Goal: Task Accomplishment & Management: Complete application form

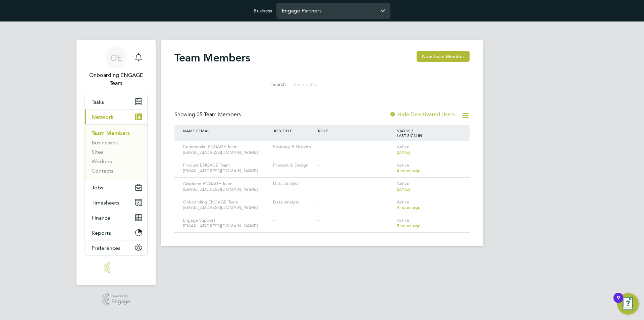
click at [305, 16] on input "Engage Partners" at bounding box center [333, 11] width 114 height 16
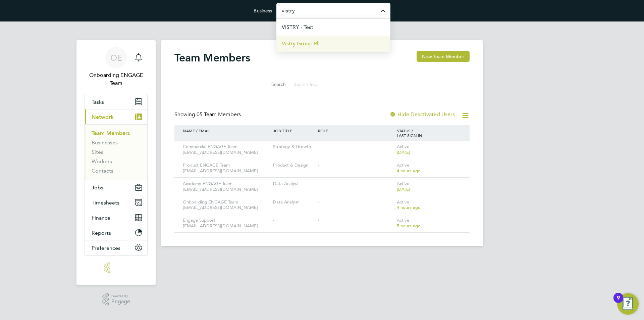
click at [328, 40] on li "Vistry Group Plc" at bounding box center [333, 43] width 114 height 16
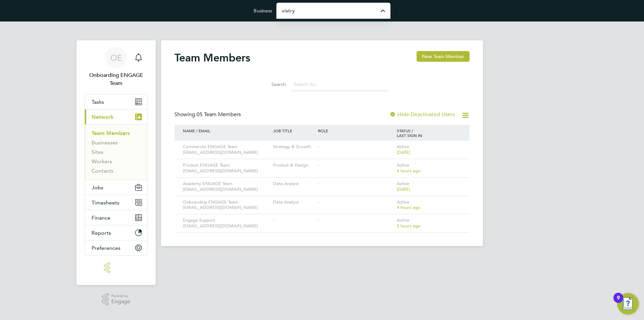
type input "Vistry Group Plc"
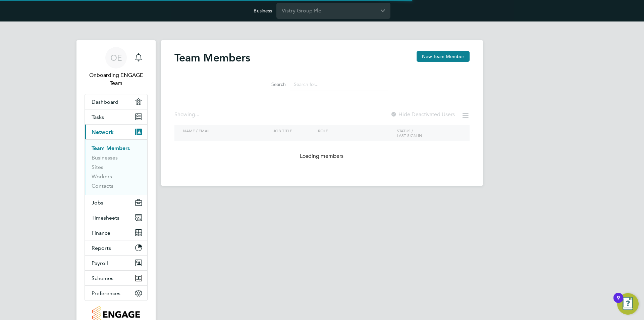
click at [356, 53] on div "Team Members New Team Member" at bounding box center [321, 61] width 295 height 20
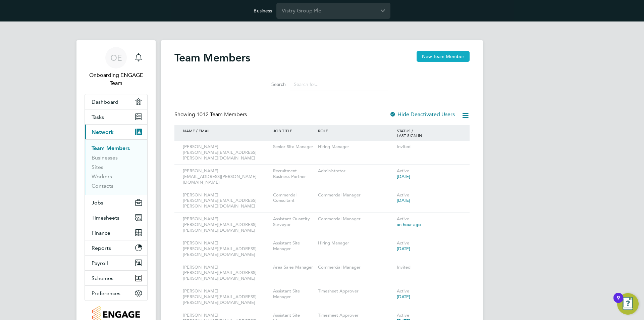
click at [436, 59] on button "New Team Member" at bounding box center [443, 56] width 53 height 11
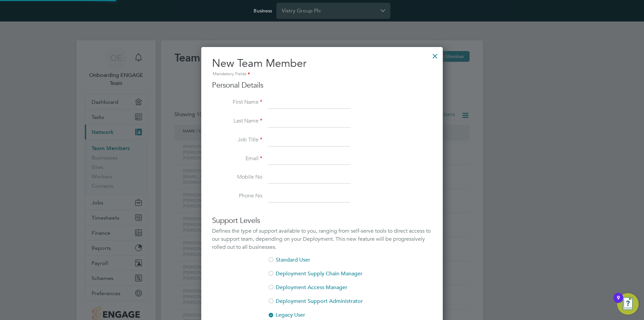
scroll to position [402, 242]
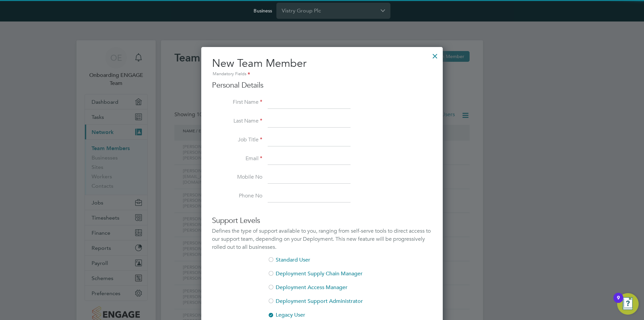
click at [303, 105] on input at bounding box center [309, 103] width 83 height 12
paste input "[PERSON_NAME]"
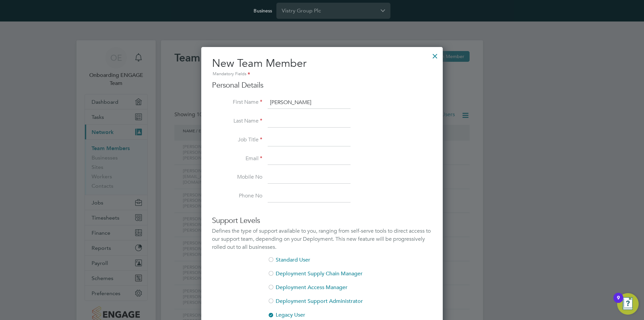
type input "[PERSON_NAME]"
click at [281, 115] on li "First Name [PERSON_NAME]" at bounding box center [322, 106] width 220 height 19
drag, startPoint x: 283, startPoint y: 122, endPoint x: 278, endPoint y: 121, distance: 4.8
click at [283, 122] on input at bounding box center [309, 121] width 83 height 12
paste input "[PERSON_NAME]"
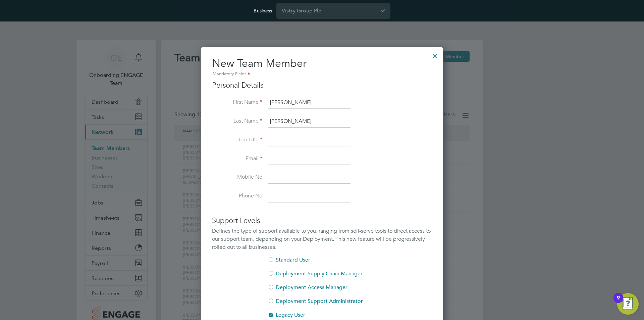
type input "[PERSON_NAME]"
drag, startPoint x: 297, startPoint y: 144, endPoint x: 3, endPoint y: 135, distance: 294.1
click at [297, 144] on input at bounding box center [309, 140] width 83 height 12
paste input "Trainee Quantity Surveyor"
type input "Trainee Quantity Surveyor"
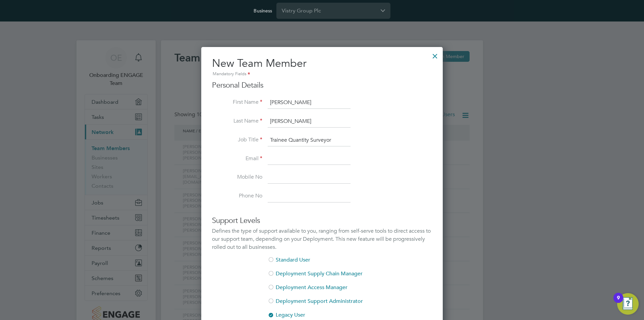
click at [292, 156] on input at bounding box center [309, 159] width 83 height 12
paste input "[PERSON_NAME][EMAIL_ADDRESS][PERSON_NAME][DOMAIN_NAME]"
type input "[PERSON_NAME][EMAIL_ADDRESS][PERSON_NAME][DOMAIN_NAME]"
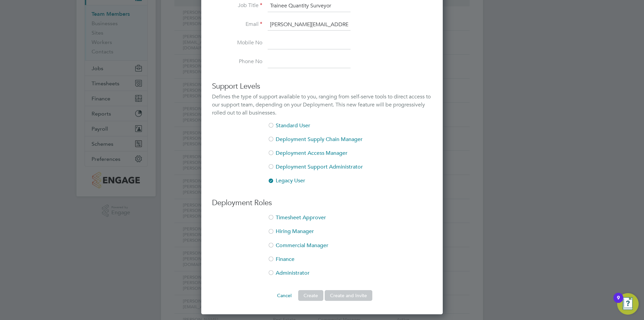
scroll to position [201, 0]
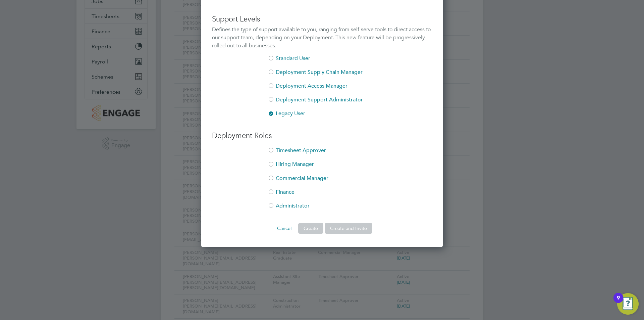
click at [271, 177] on div at bounding box center [271, 178] width 7 height 7
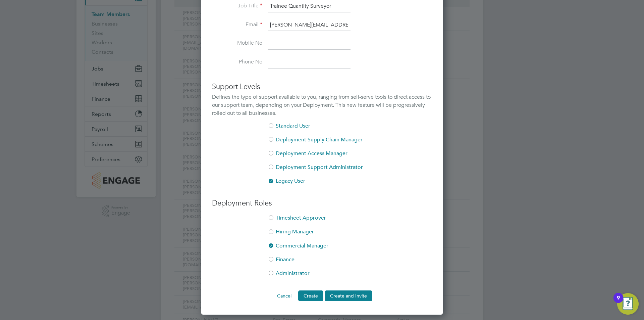
scroll to position [134, 0]
click at [355, 292] on button "Create and Invite" at bounding box center [349, 295] width 48 height 11
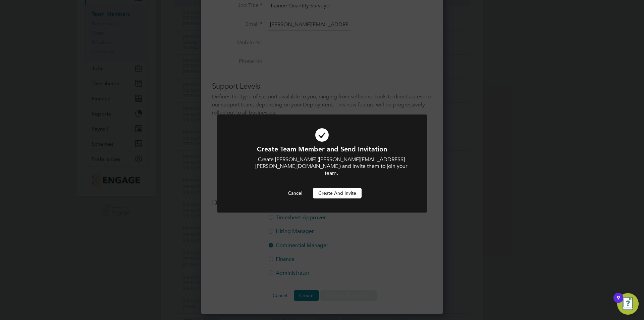
click at [333, 188] on button "Create and invite" at bounding box center [337, 193] width 49 height 11
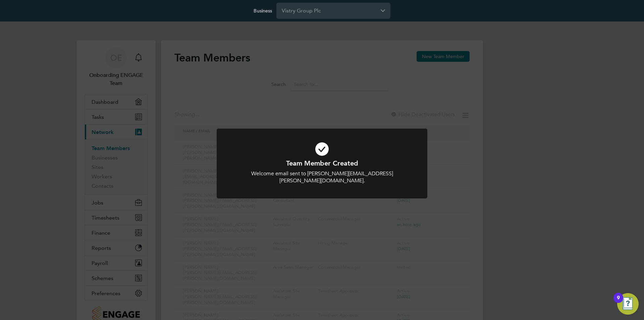
click at [543, 115] on div "Team Member Created Welcome email sent to [PERSON_NAME][EMAIL_ADDRESS][PERSON_N…" at bounding box center [322, 160] width 644 height 320
